Goal: Task Accomplishment & Management: Manage account settings

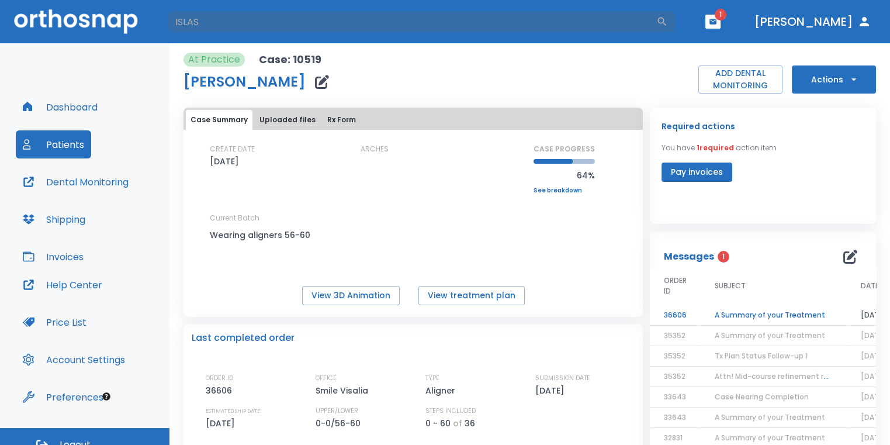
type input "ISLAS"
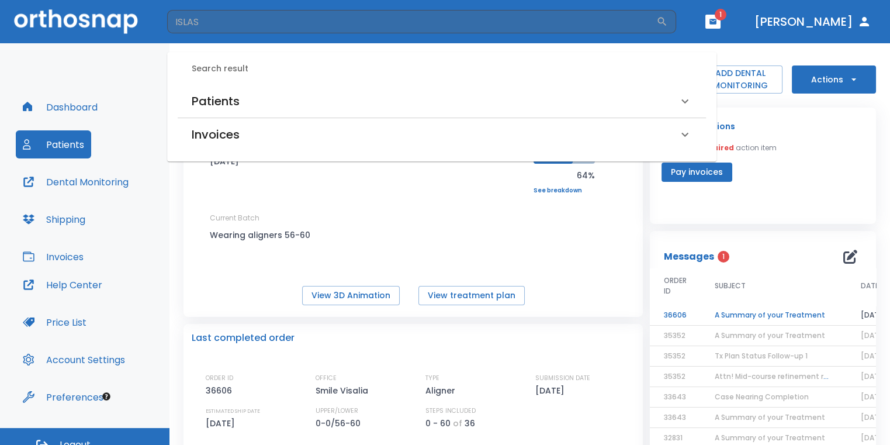
click at [293, 92] on div "Patients" at bounding box center [435, 101] width 486 height 19
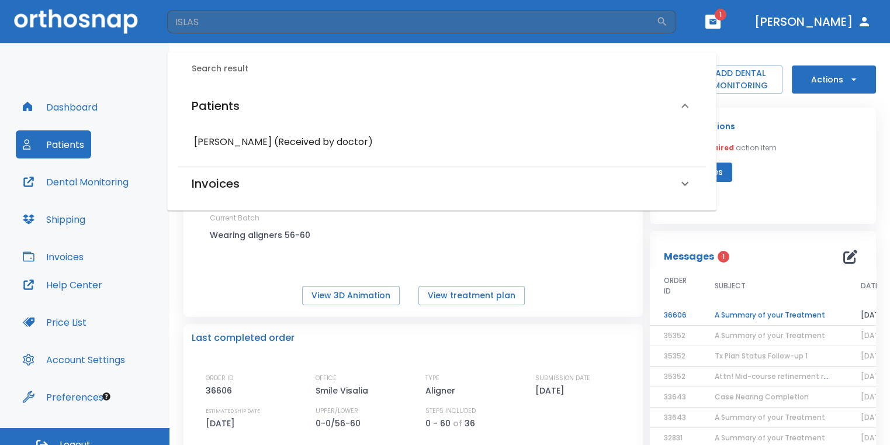
click at [271, 143] on h6 "[PERSON_NAME] (Received by doctor)" at bounding box center [442, 142] width 496 height 16
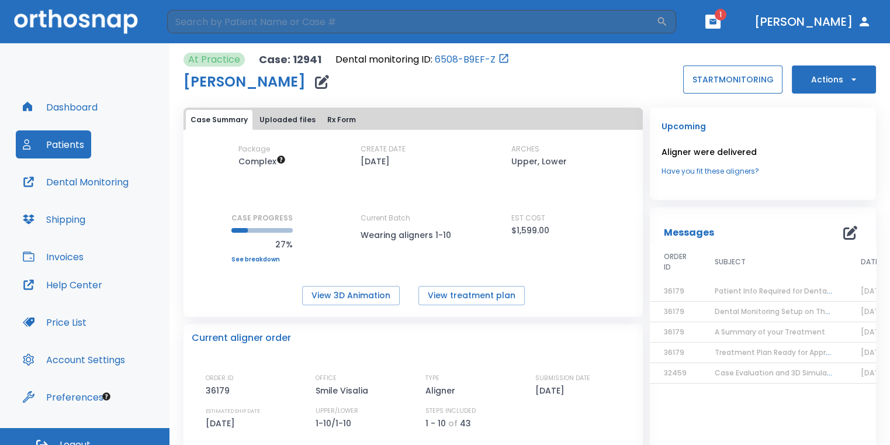
click at [722, 78] on button "START MONITORING" at bounding box center [732, 79] width 99 height 28
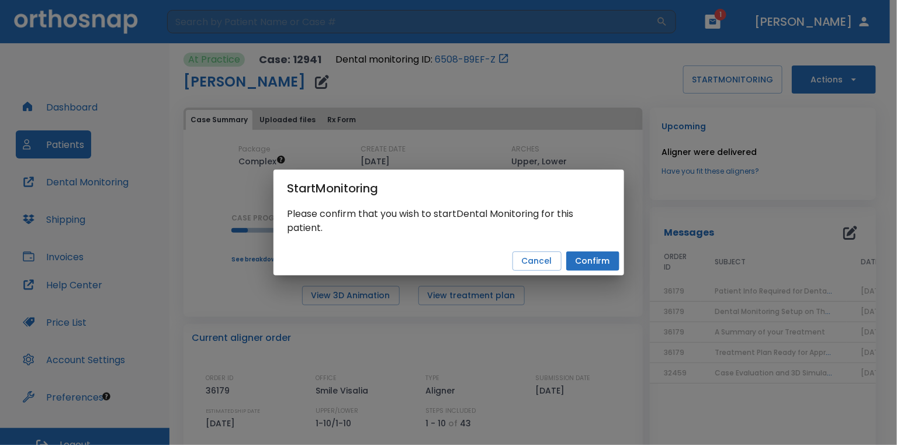
click at [607, 260] on button "Confirm" at bounding box center [592, 260] width 53 height 19
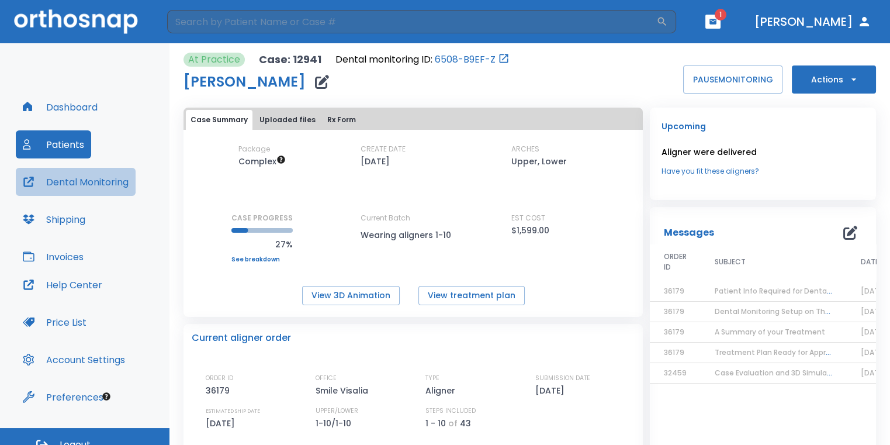
click at [111, 183] on button "Dental Monitoring" at bounding box center [76, 182] width 120 height 28
